Goal: Transaction & Acquisition: Purchase product/service

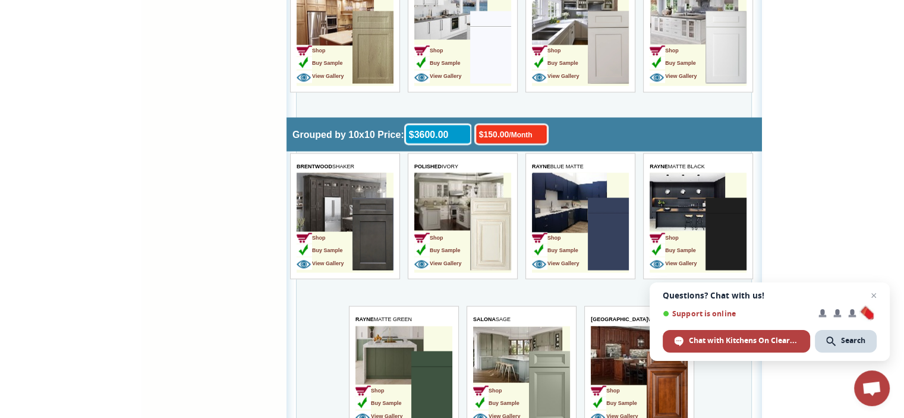
scroll to position [2382, 0]
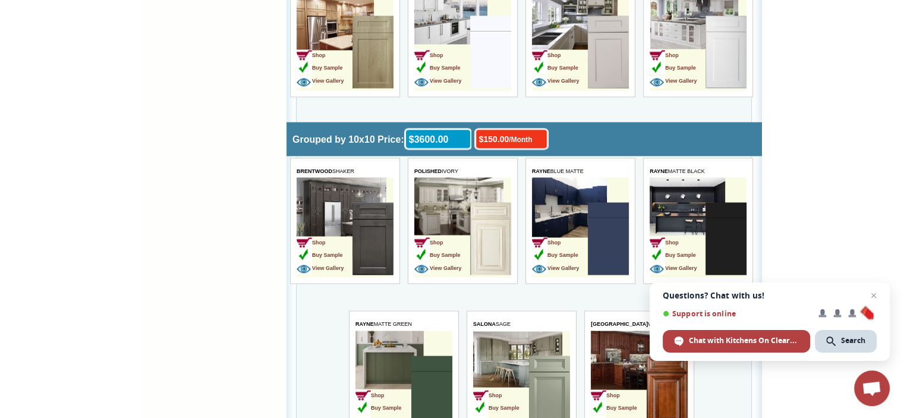
click at [603, 49] on img at bounding box center [608, 52] width 41 height 73
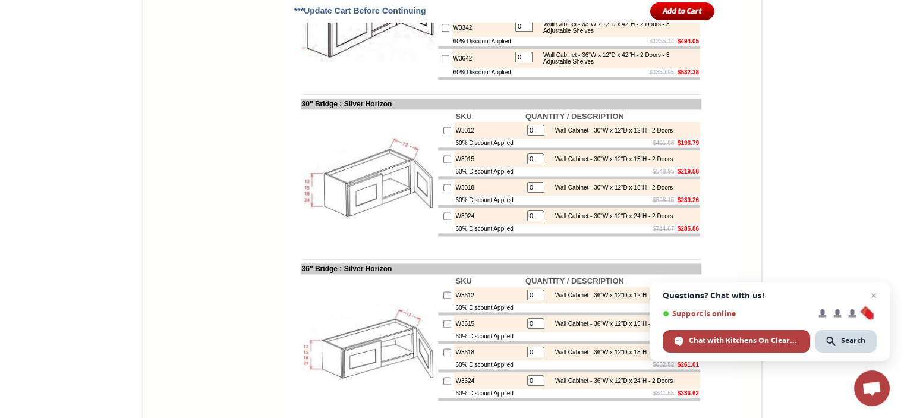
scroll to position [1604, 0]
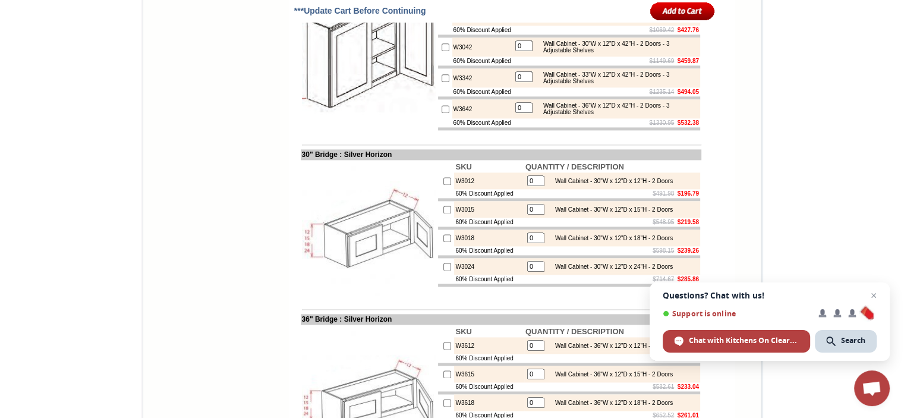
drag, startPoint x: 870, startPoint y: 122, endPoint x: 862, endPoint y: -34, distance: 156.5
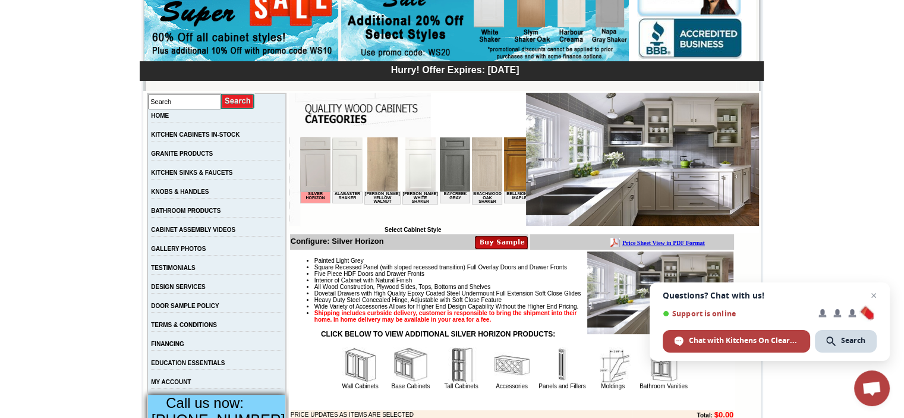
scroll to position [0, 0]
